Goal: Answer question/provide support: Share knowledge or assist other users

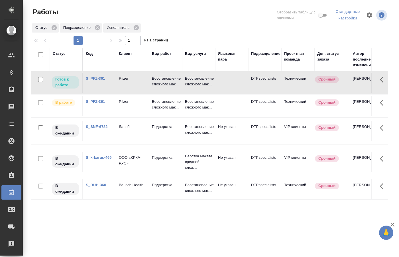
scroll to position [0, 86]
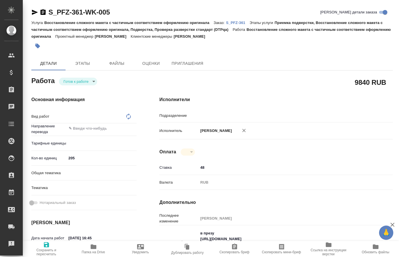
type textarea "x"
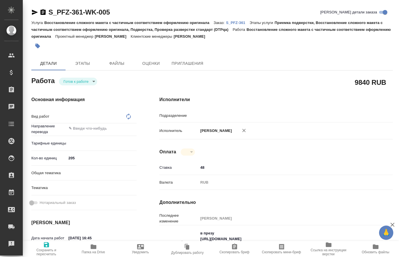
type textarea "x"
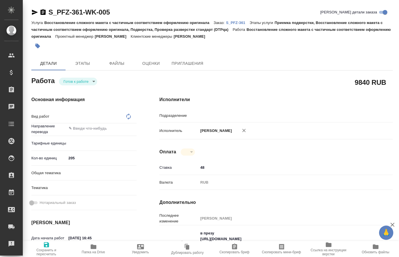
type textarea "x"
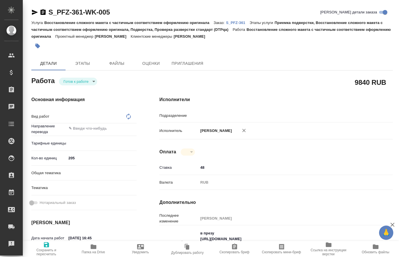
type textarea "x"
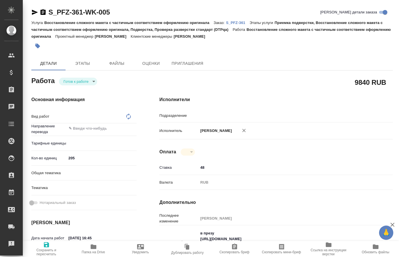
type textarea "x"
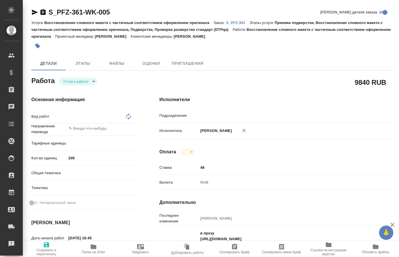
type textarea "x"
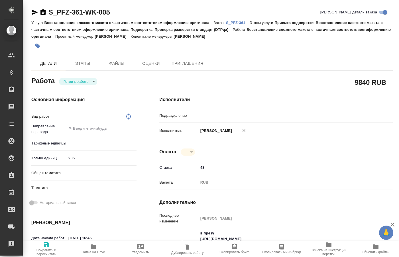
type textarea "x"
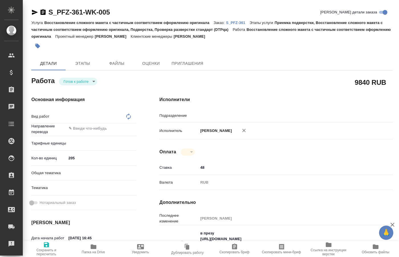
type textarea "x"
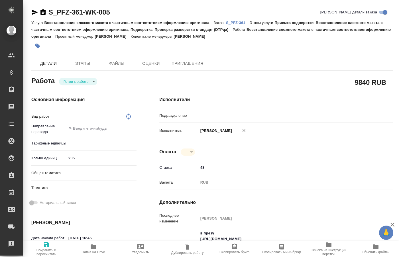
type textarea "x"
type textarea "Восстановление сложного макета с частичным соответствием оформлению оригинала"
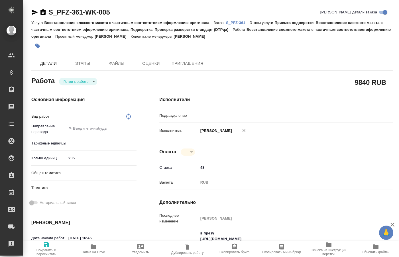
type textarea "x"
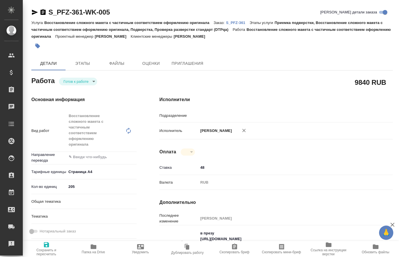
type textarea "x"
type input "DTPspecialists"
type textarea "x"
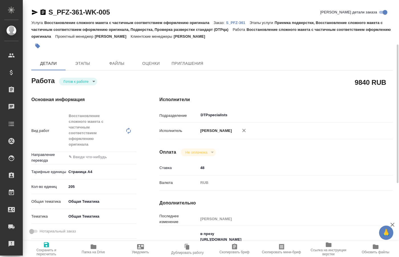
scroll to position [29, 0]
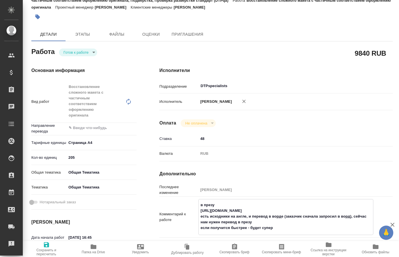
drag, startPoint x: 292, startPoint y: 209, endPoint x: 196, endPoint y: 211, distance: 95.3
click at [199, 211] on textarea "в презу https://drive.awatera.com/s/jbQqLLCHtM8dRqx есть исходники на англе, и …" at bounding box center [286, 216] width 175 height 33
type textarea "x"
click at [92, 247] on icon "button" at bounding box center [94, 246] width 6 height 5
